Goal: Find specific page/section: Find specific page/section

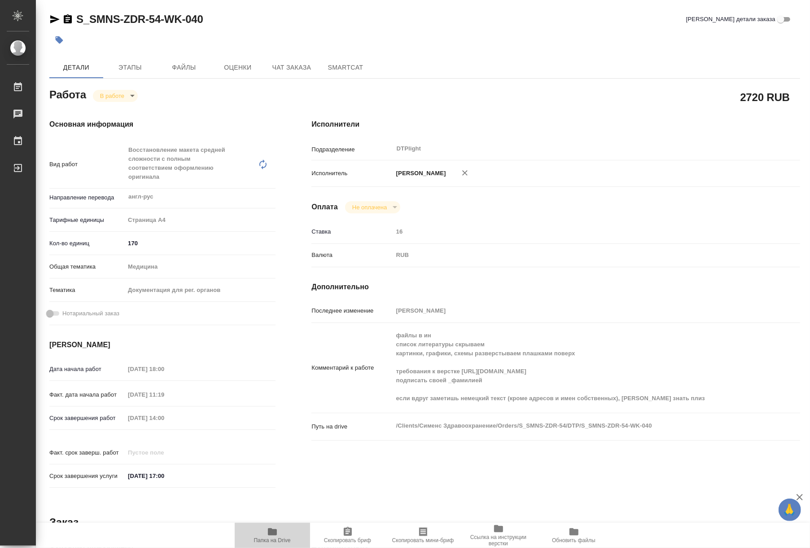
click at [268, 531] on icon "button" at bounding box center [272, 531] width 9 height 7
click at [126, 96] on body "🙏 .cls-1 fill:#fff; AWATERA Riianova Anna Работы 0 Чаты График Выйти S_SMNS-ZDR…" at bounding box center [405, 274] width 810 height 548
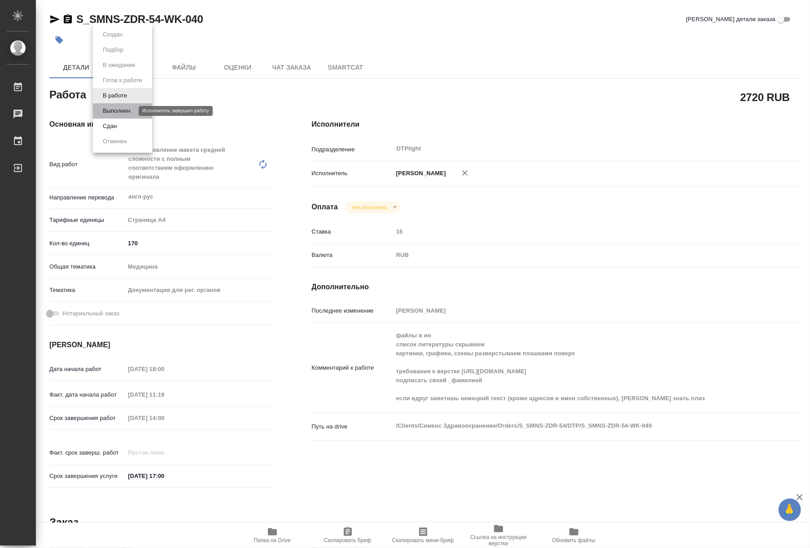
click at [128, 112] on button "Выполнен" at bounding box center [116, 111] width 33 height 10
type textarea "x"
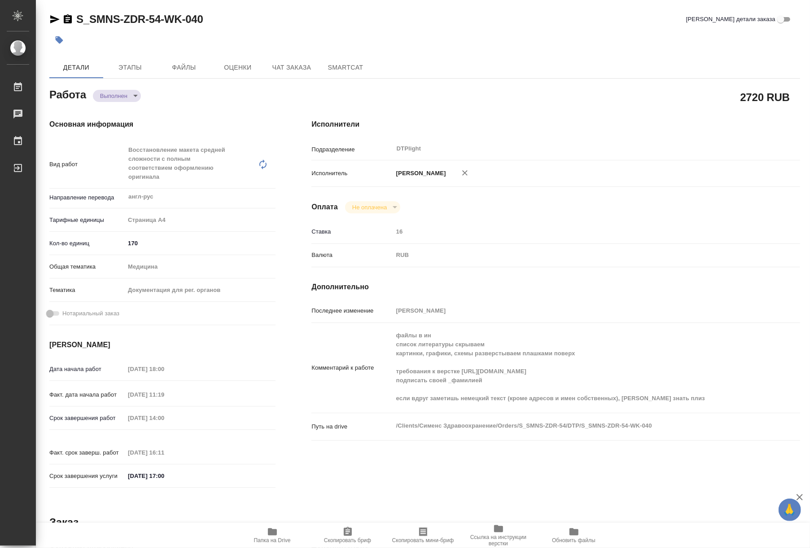
type textarea "x"
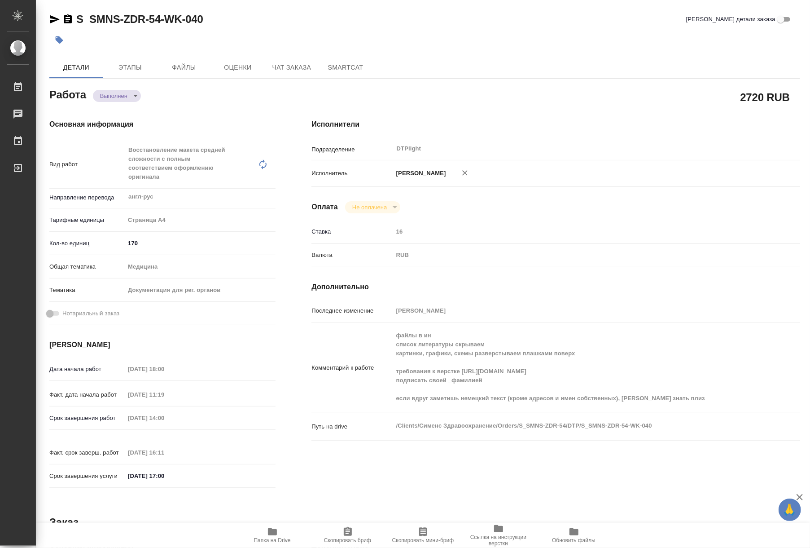
type textarea "x"
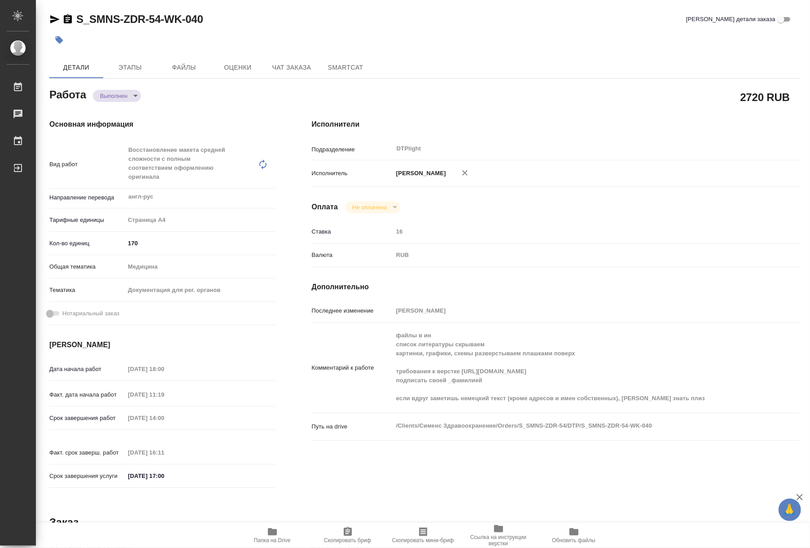
type textarea "x"
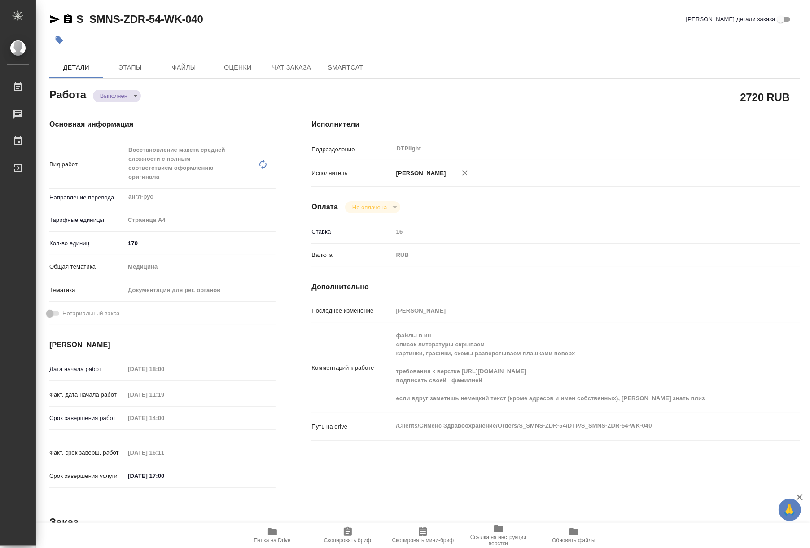
type textarea "x"
click at [279, 534] on span "Папка на Drive" at bounding box center [272, 534] width 65 height 17
